Goal: Information Seeking & Learning: Learn about a topic

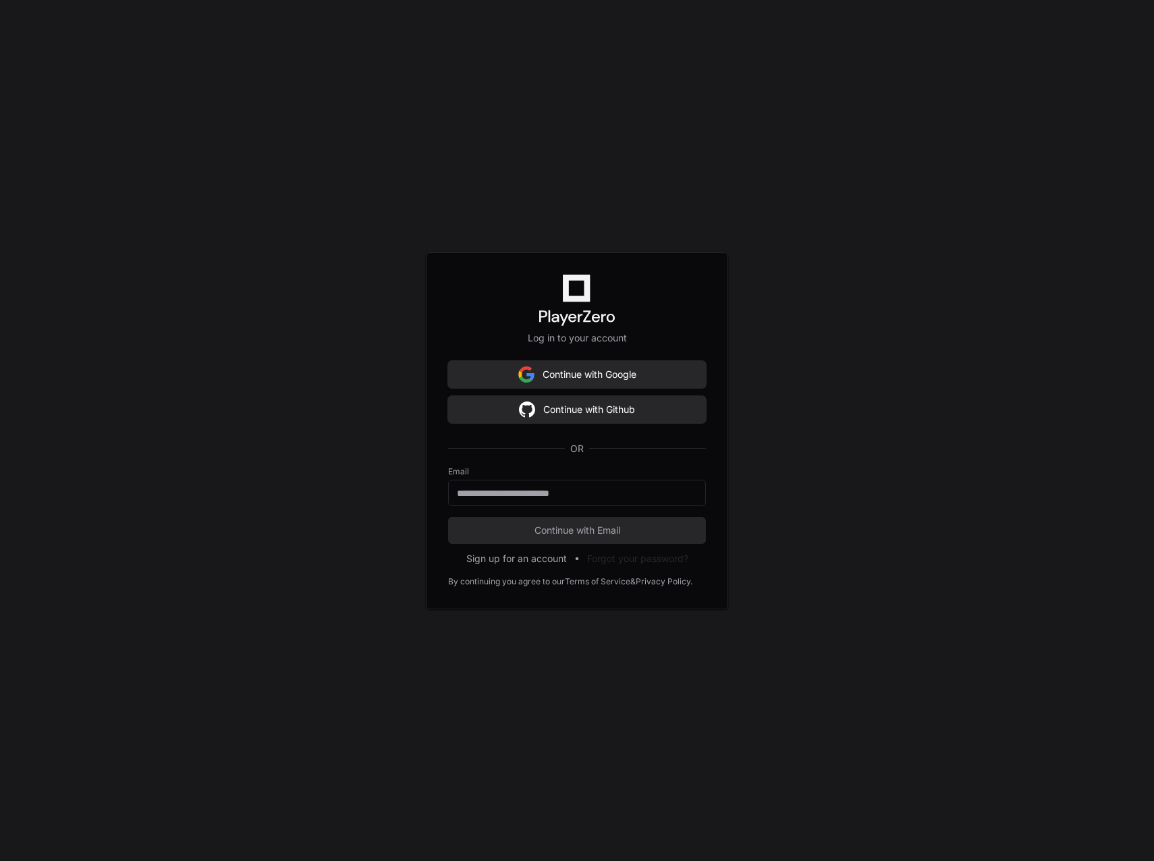
click at [915, 477] on div "Log in to your account Continue with Google Continue with Github OR Email Conti…" at bounding box center [577, 430] width 1154 height 861
click at [593, 488] on input "email" at bounding box center [577, 493] width 240 height 13
click at [684, 495] on keeper-lock "Open Keeper Popup" at bounding box center [687, 493] width 16 height 16
type input "**********"
click at [618, 528] on span "Continue with Email" at bounding box center [577, 530] width 258 height 13
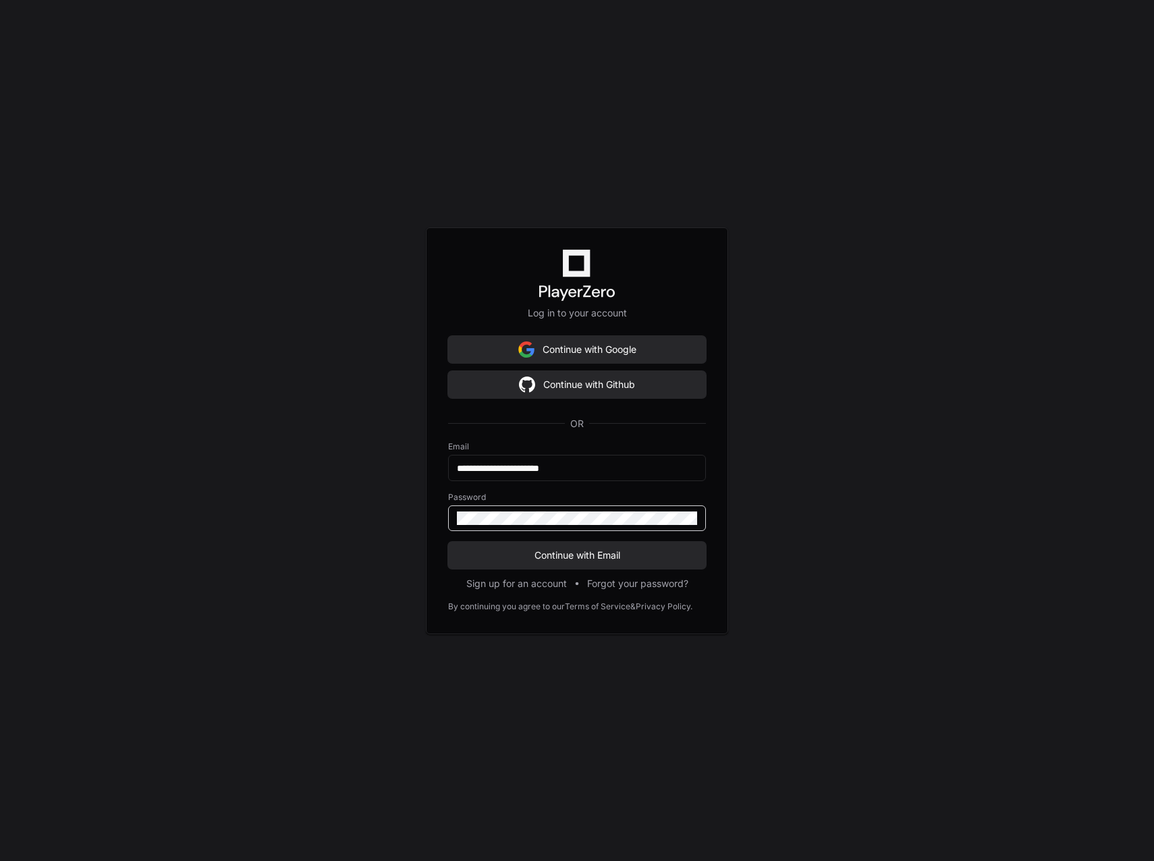
click at [697, 516] on div at bounding box center [577, 519] width 258 height 26
click at [693, 516] on keeper-lock "Open Keeper Popup" at bounding box center [687, 518] width 16 height 16
click at [842, 564] on div "**********" at bounding box center [577, 430] width 1154 height 861
click at [578, 568] on div "**********" at bounding box center [577, 430] width 302 height 407
click at [579, 561] on span "Continue with Email" at bounding box center [577, 555] width 258 height 13
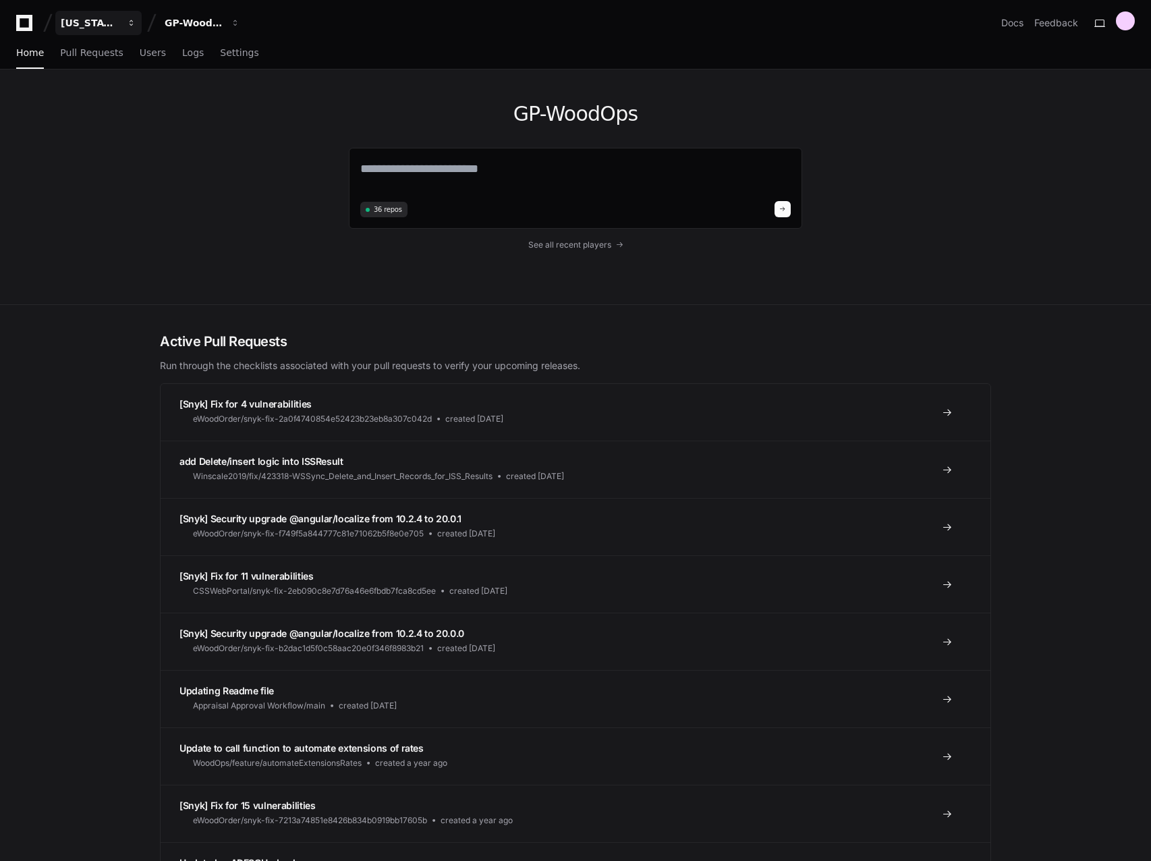
click at [115, 26] on div "[US_STATE] Pacific" at bounding box center [90, 22] width 58 height 13
click at [119, 18] on div "GP-WoodOps" at bounding box center [90, 22] width 58 height 13
click at [181, 18] on div "GP-WoodOps" at bounding box center [194, 22] width 58 height 13
click at [1017, 25] on link "Docs" at bounding box center [1013, 22] width 22 height 13
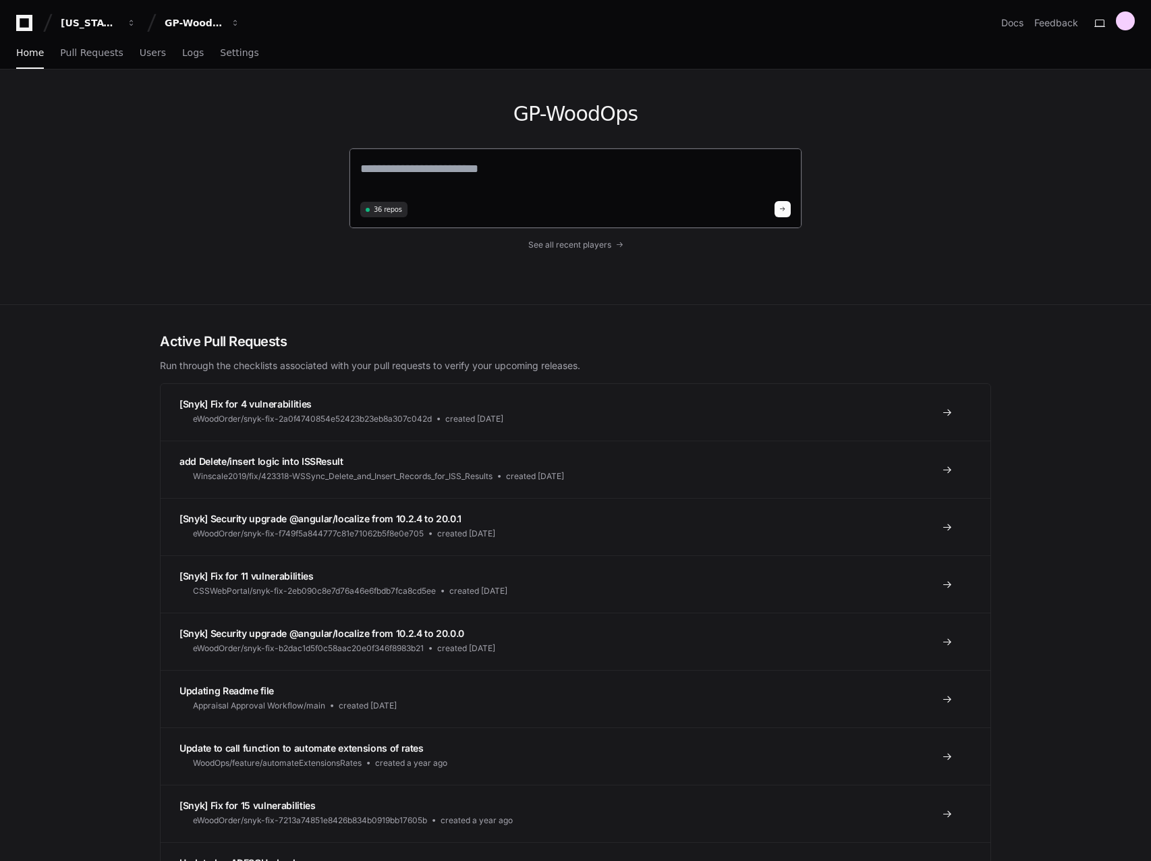
click at [452, 184] on textarea at bounding box center [575, 178] width 431 height 38
click at [104, 53] on span "Pull Requests" at bounding box center [91, 53] width 63 height 8
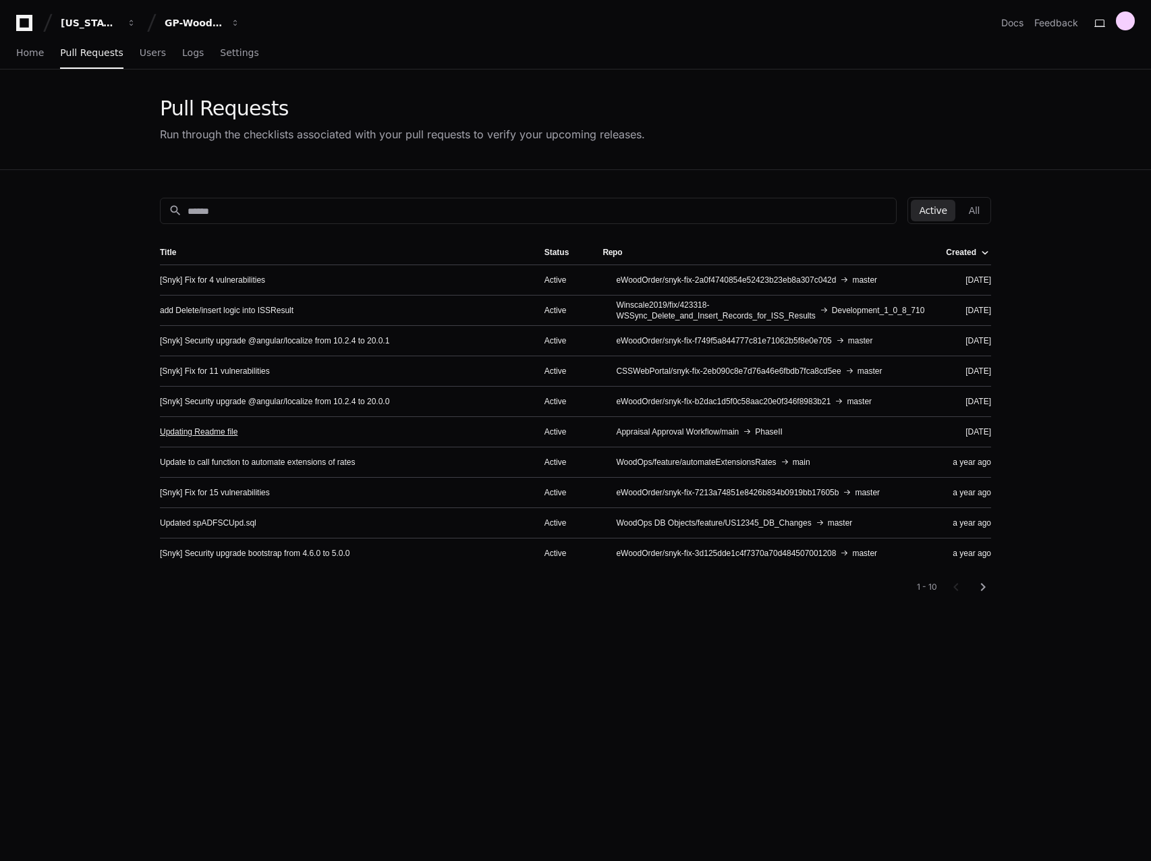
click at [227, 436] on link "Updating Readme file" at bounding box center [199, 432] width 78 height 11
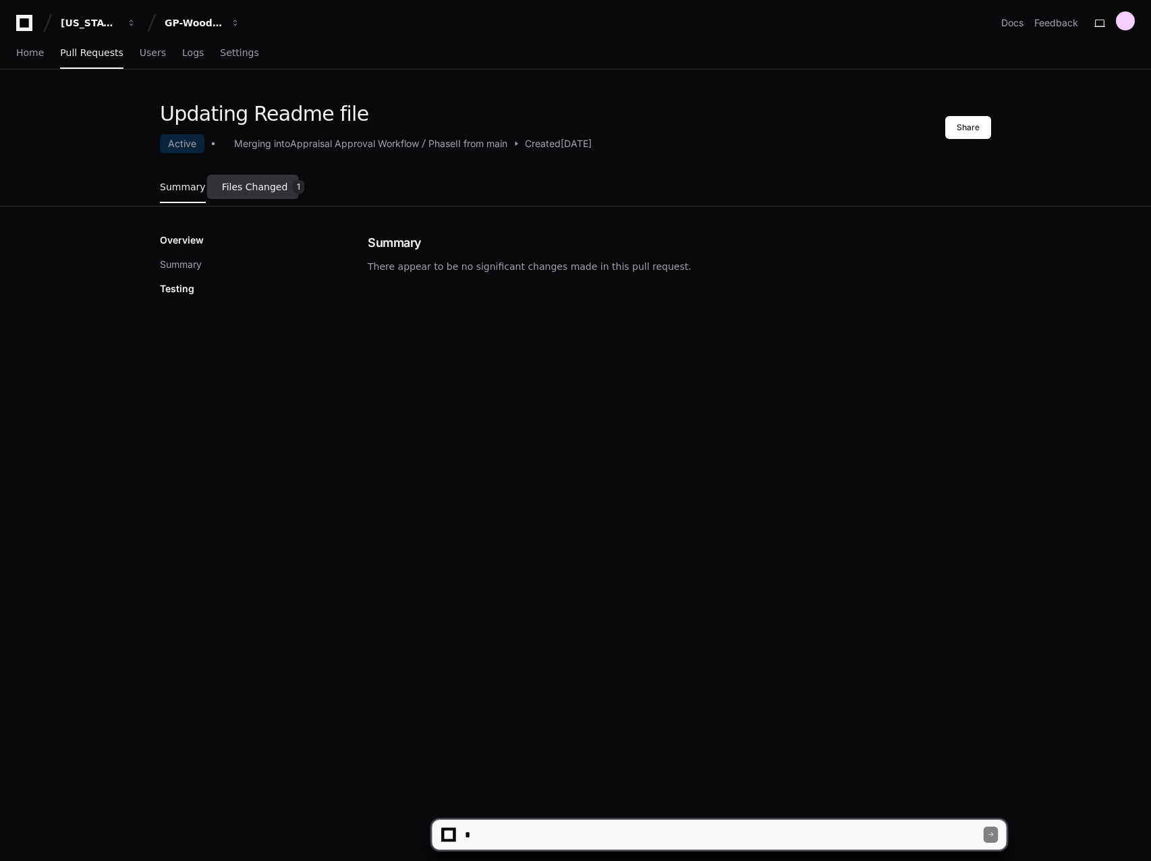
click at [261, 179] on link "Files Changed 1" at bounding box center [263, 187] width 83 height 36
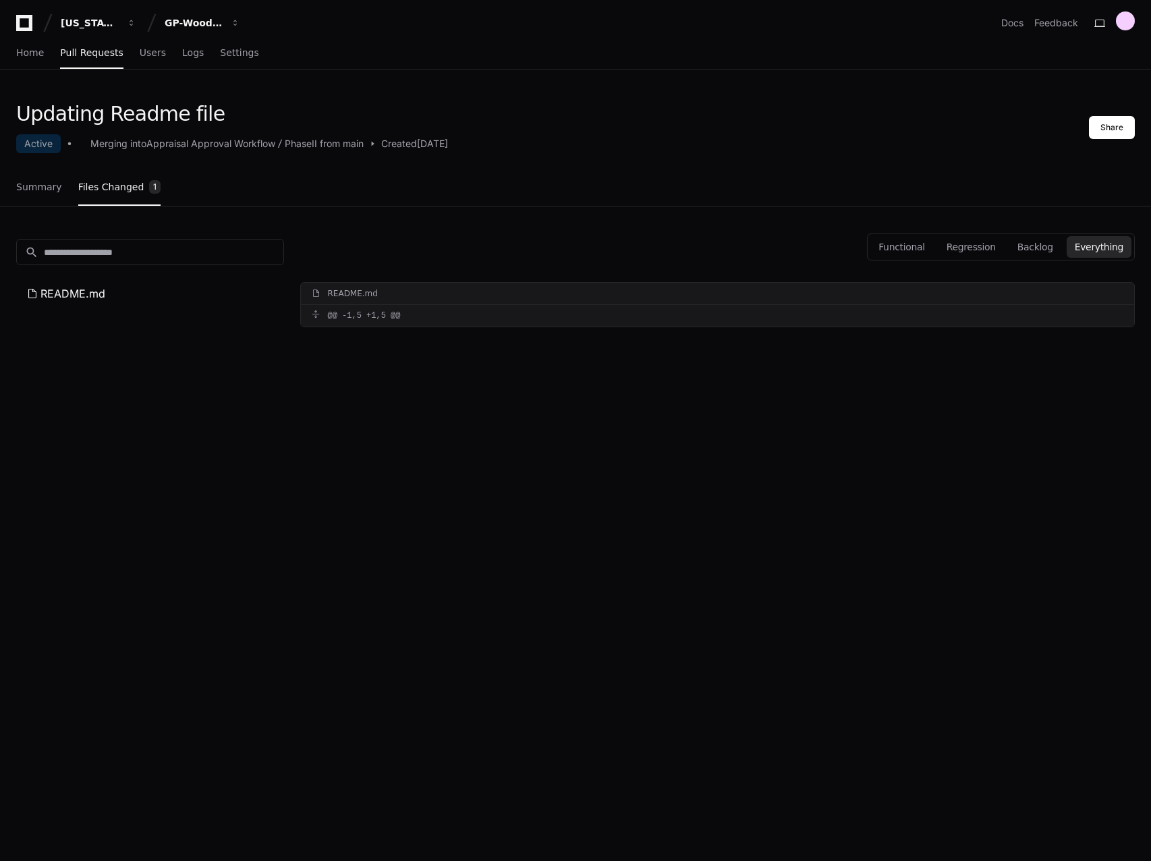
click at [77, 272] on div "search README.md" at bounding box center [150, 272] width 268 height 67
click at [71, 286] on span "README.md" at bounding box center [72, 294] width 65 height 16
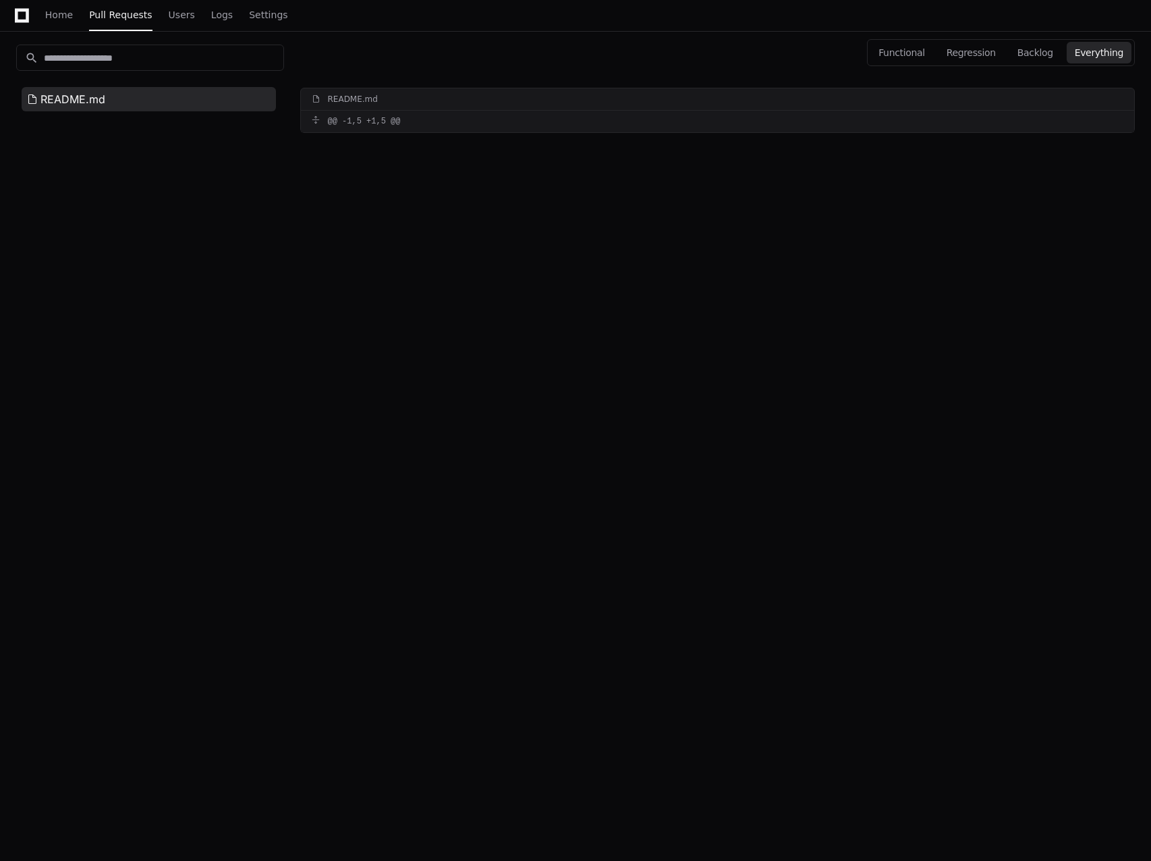
scroll to position [215, 0]
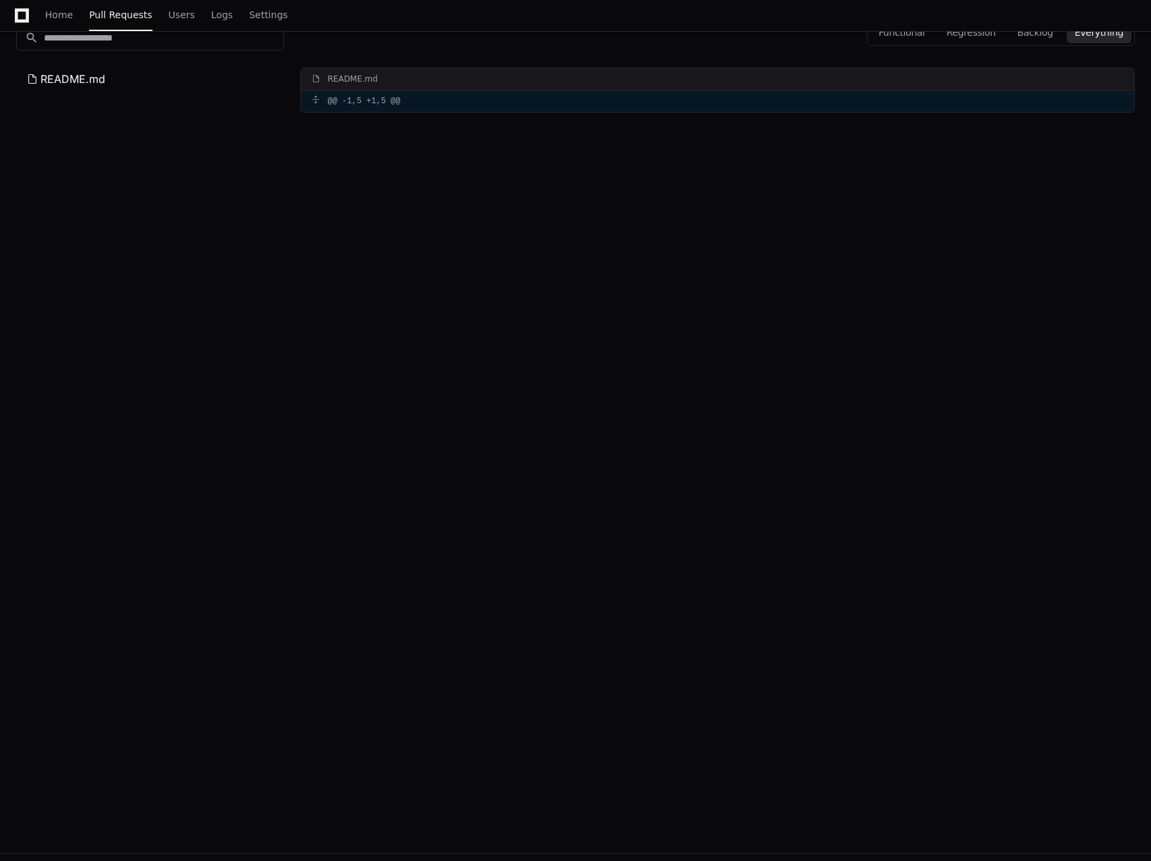
click at [317, 103] on span at bounding box center [316, 100] width 8 height 8
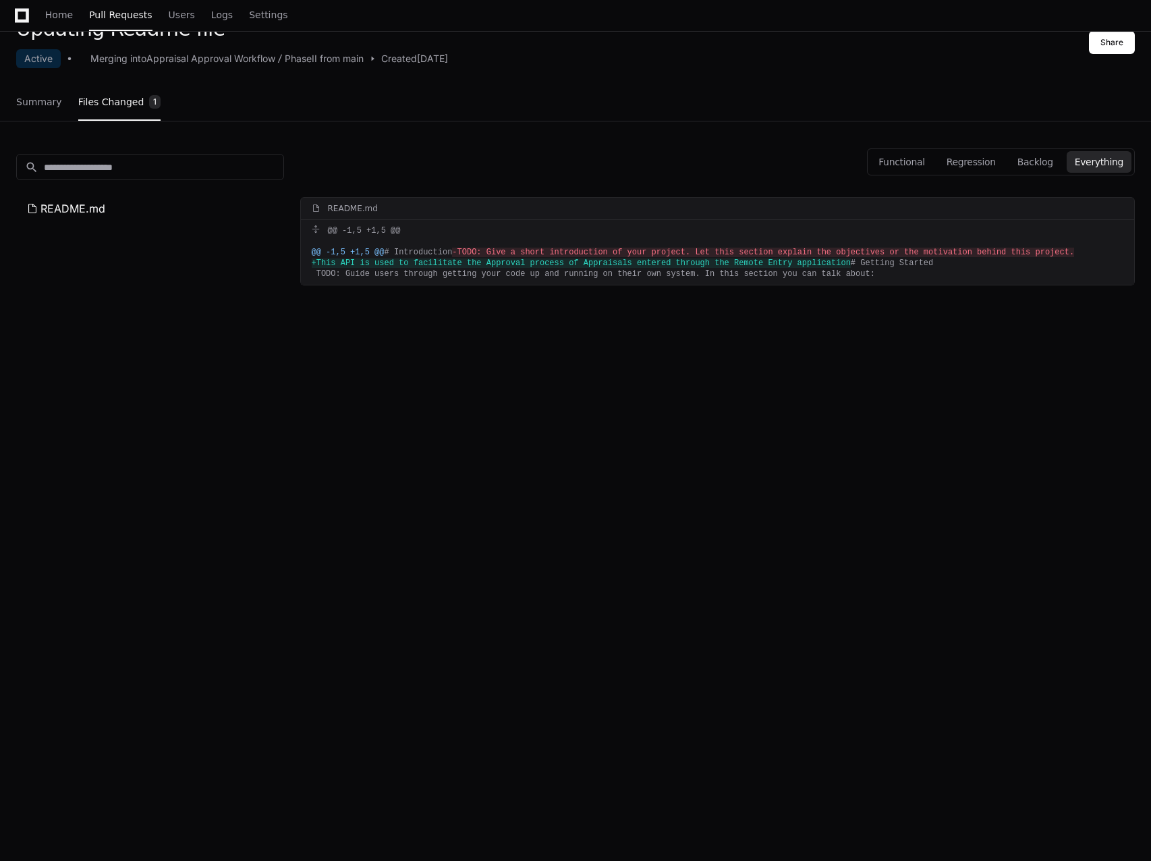
scroll to position [0, 0]
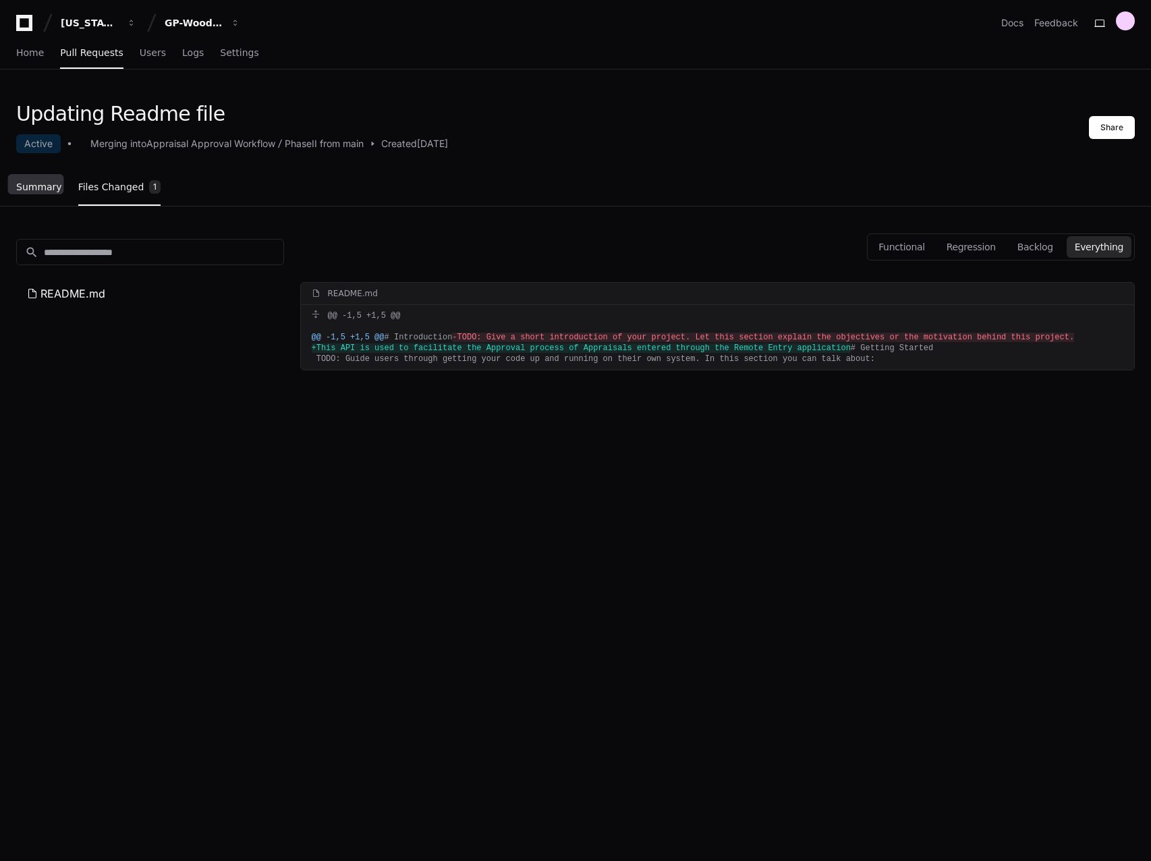
click at [42, 183] on span "Summary" at bounding box center [39, 187] width 46 height 8
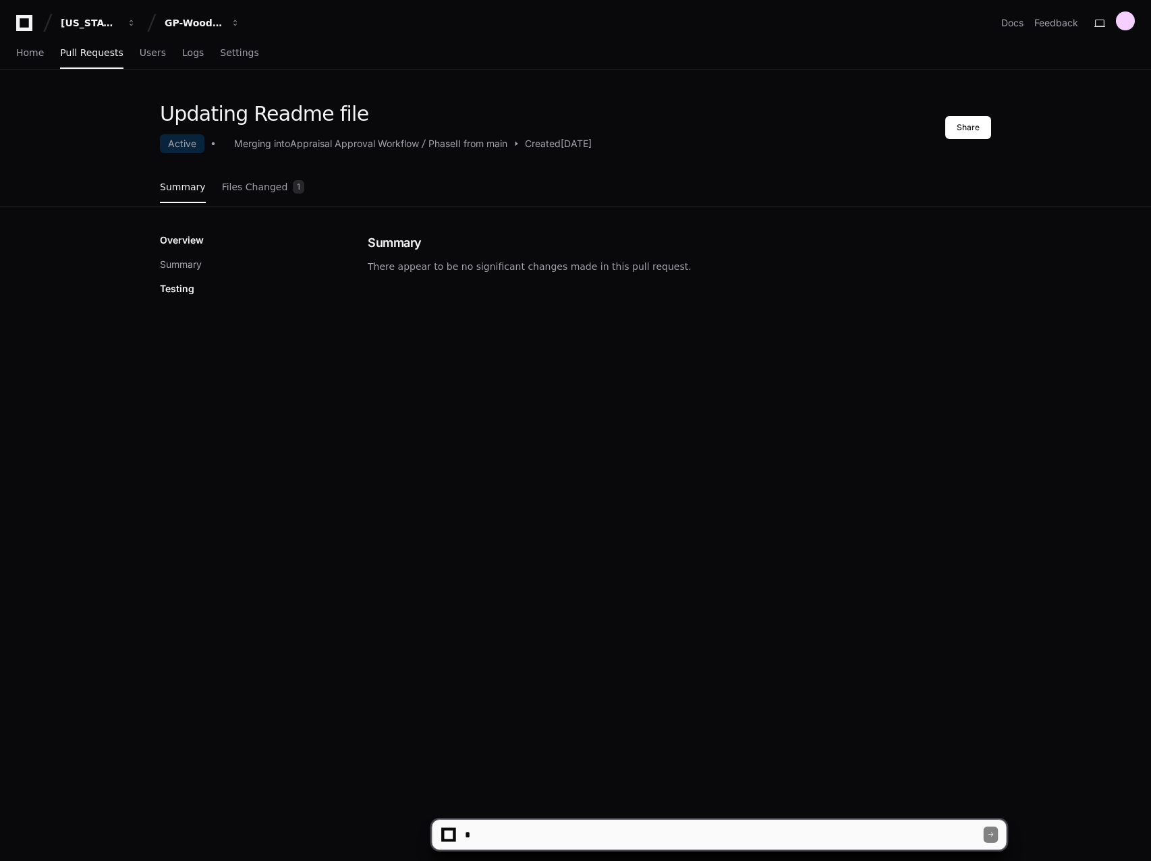
click at [521, 144] on span at bounding box center [516, 143] width 9 height 9
click at [520, 144] on span at bounding box center [516, 143] width 9 height 9
click at [232, 59] on link "Settings" at bounding box center [239, 53] width 38 height 31
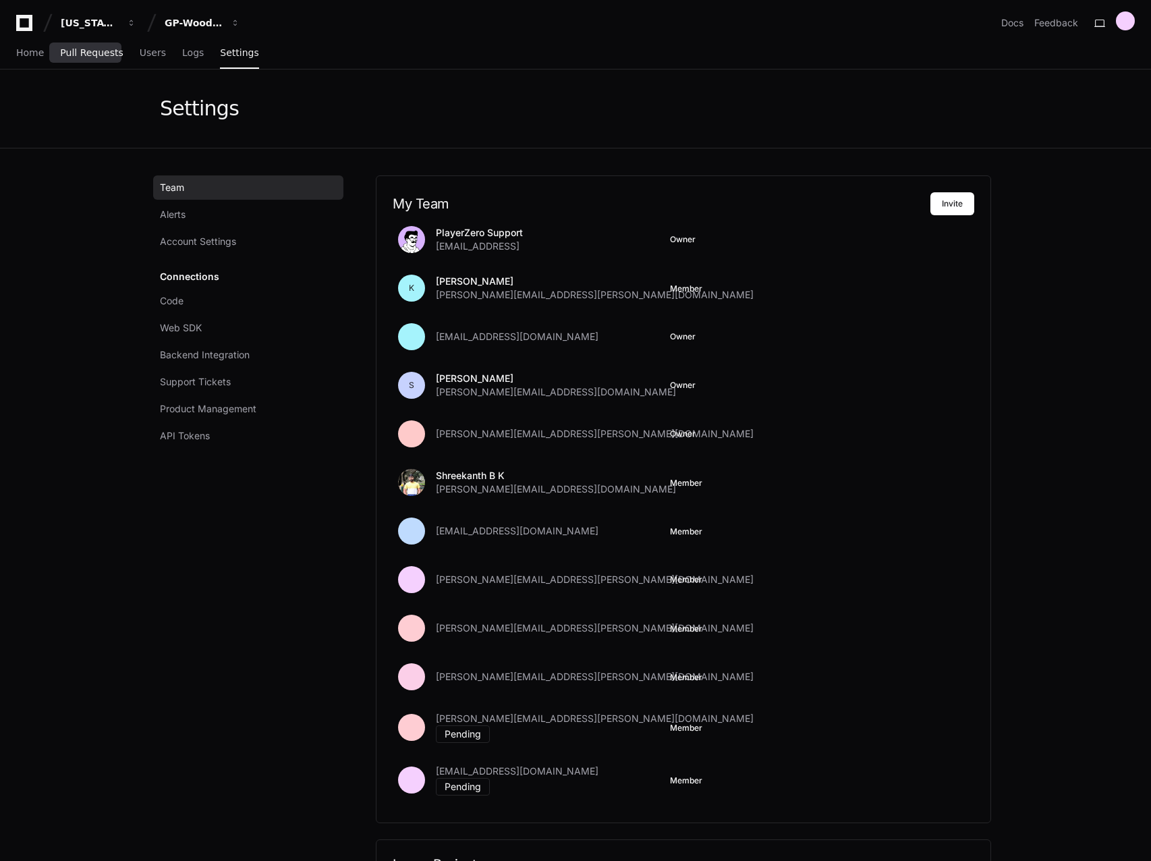
click at [67, 49] on span "Pull Requests" at bounding box center [91, 53] width 63 height 8
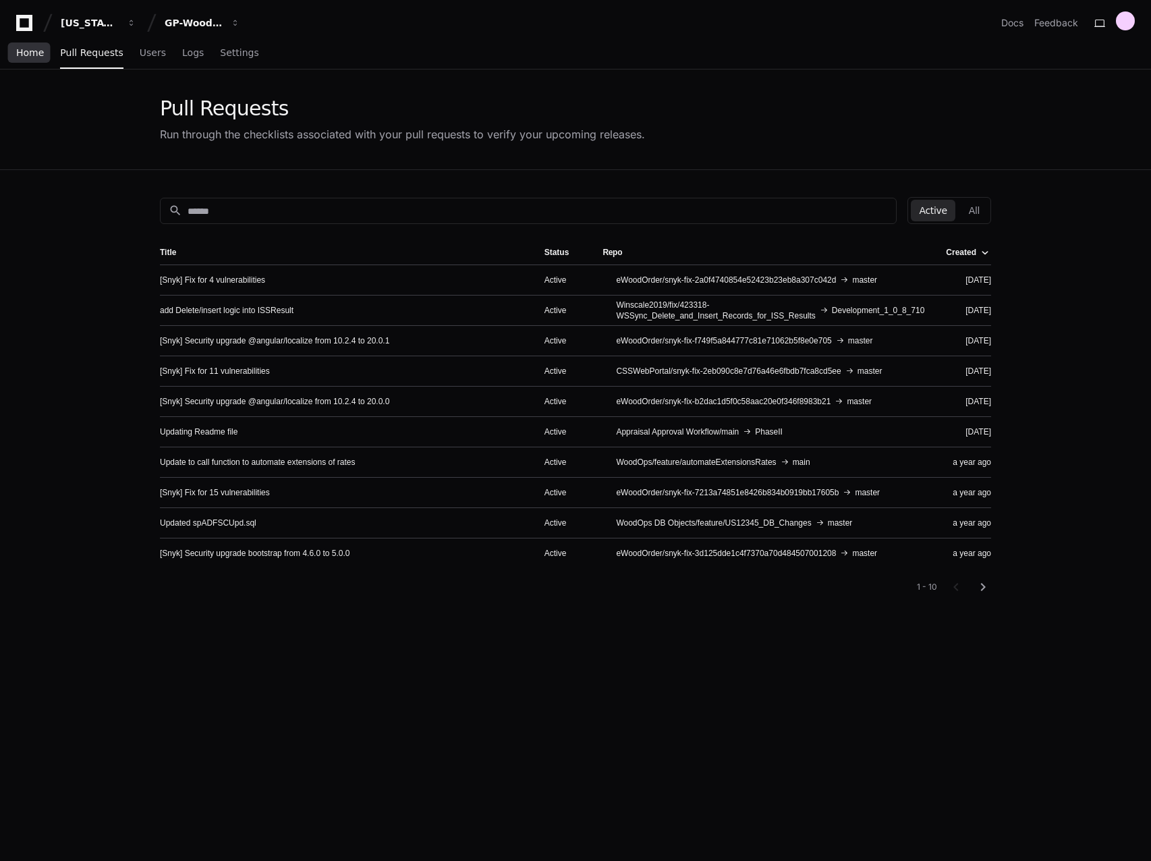
click at [37, 49] on span "Home" at bounding box center [30, 53] width 28 height 8
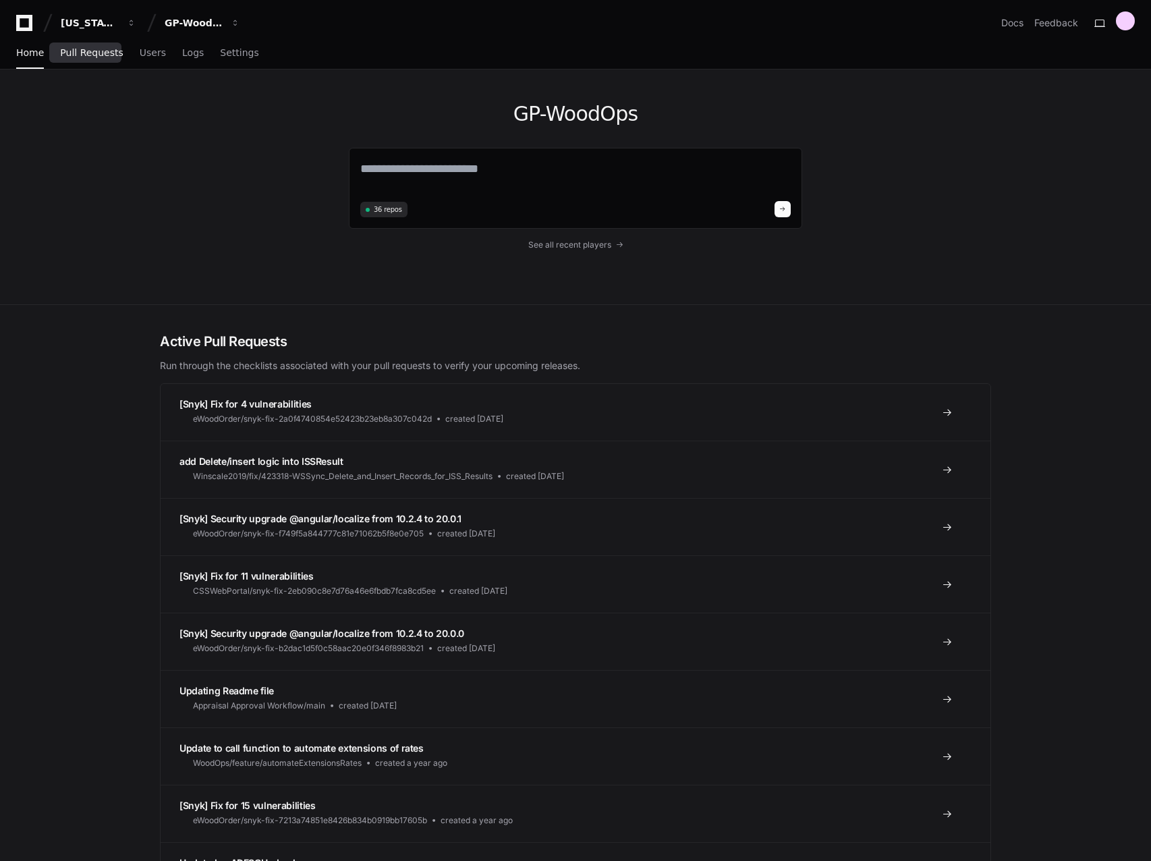
click at [88, 54] on span "Pull Requests" at bounding box center [91, 53] width 63 height 8
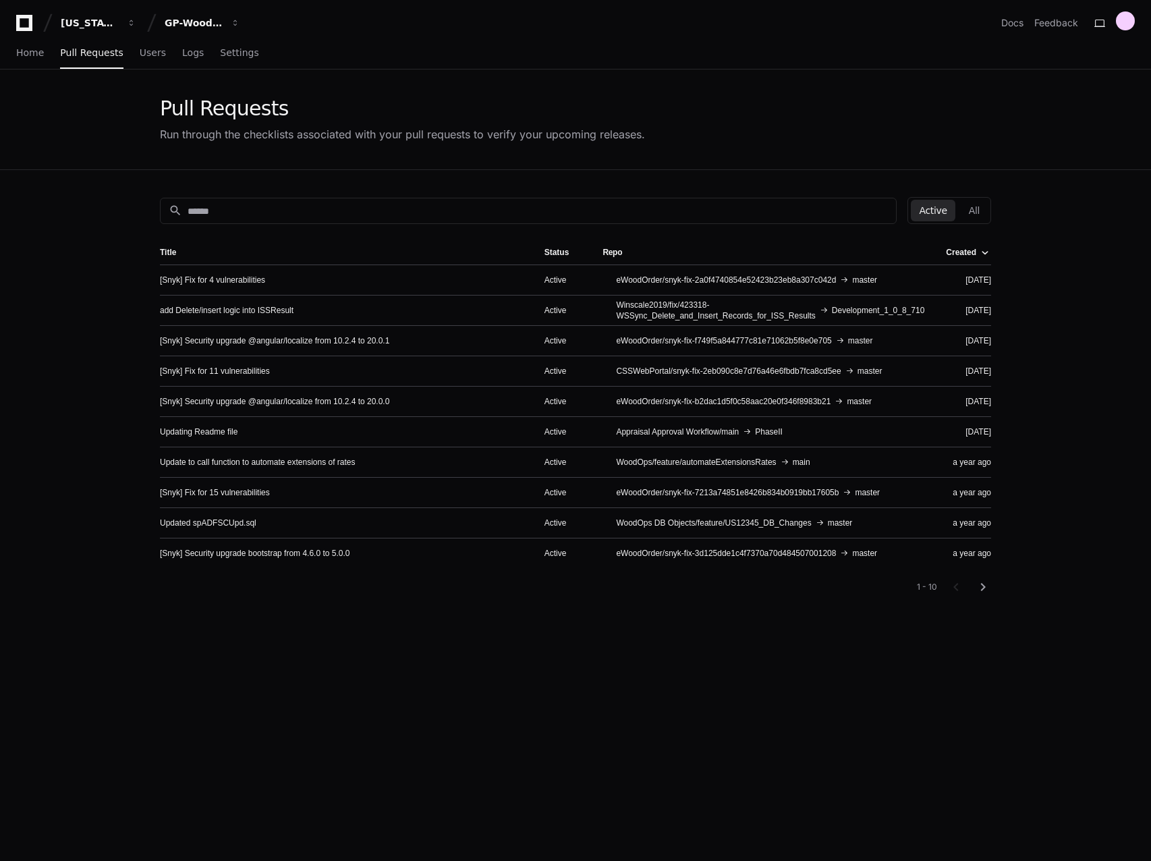
click at [971, 284] on div "[DATE]" at bounding box center [968, 280] width 45 height 11
click at [582, 280] on div "Active" at bounding box center [563, 280] width 37 height 11
click at [28, 55] on span "Home" at bounding box center [30, 53] width 28 height 8
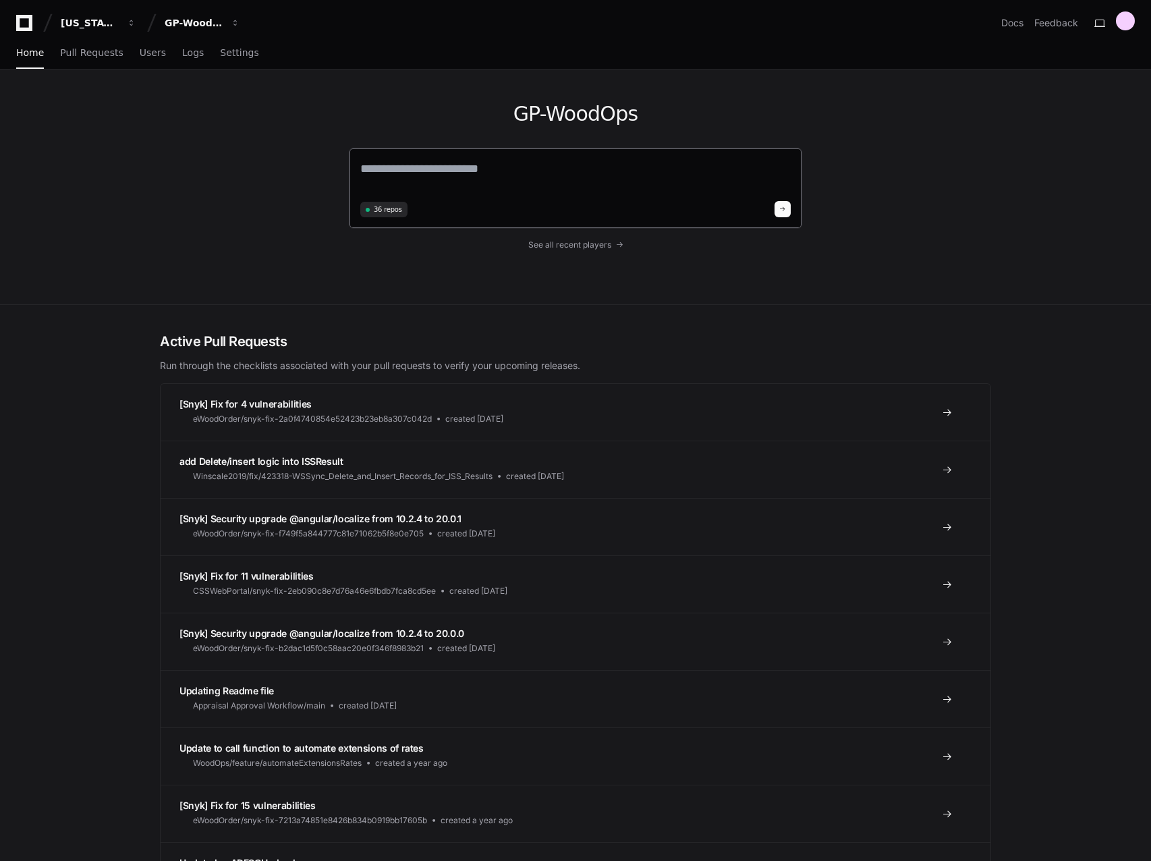
click at [501, 182] on textarea at bounding box center [575, 178] width 431 height 38
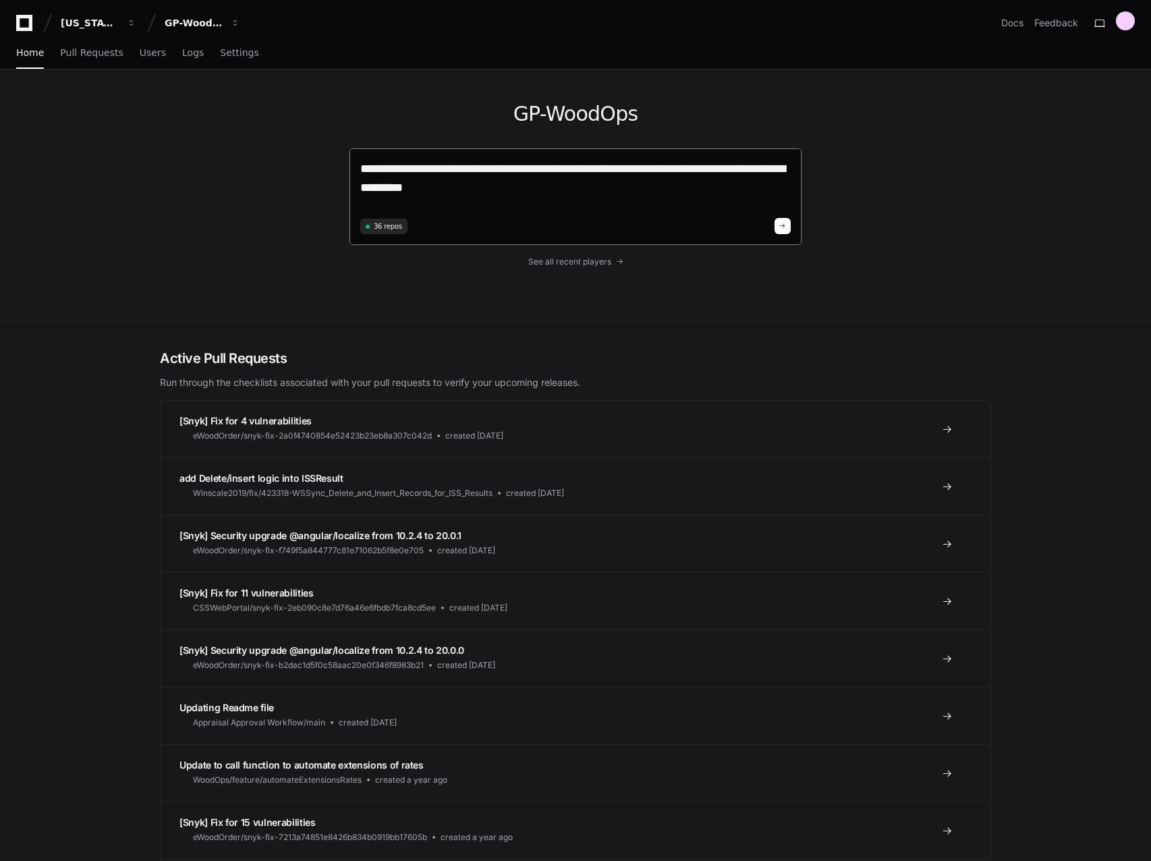
type textarea "**********"
